Goal: Find specific fact: Find specific fact

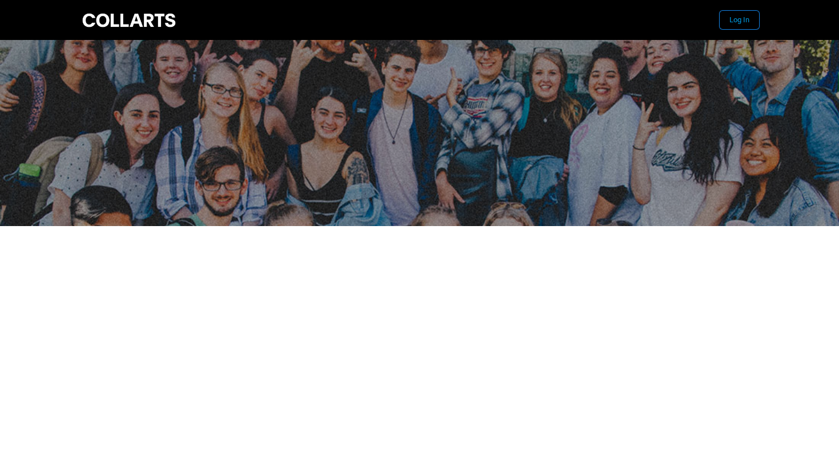
click at [735, 21] on button "Log In" at bounding box center [739, 20] width 39 height 18
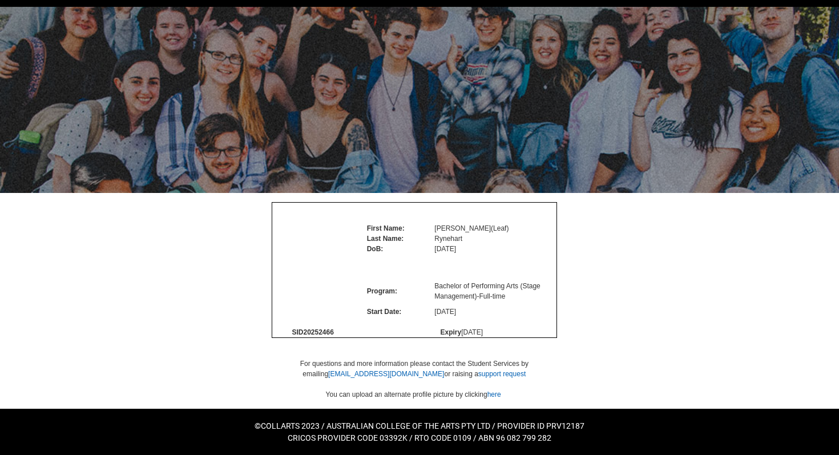
scroll to position [59, 0]
click at [316, 336] on span "SID 20252466" at bounding box center [313, 332] width 42 height 8
copy span "20252466"
